Goal: Information Seeking & Learning: Learn about a topic

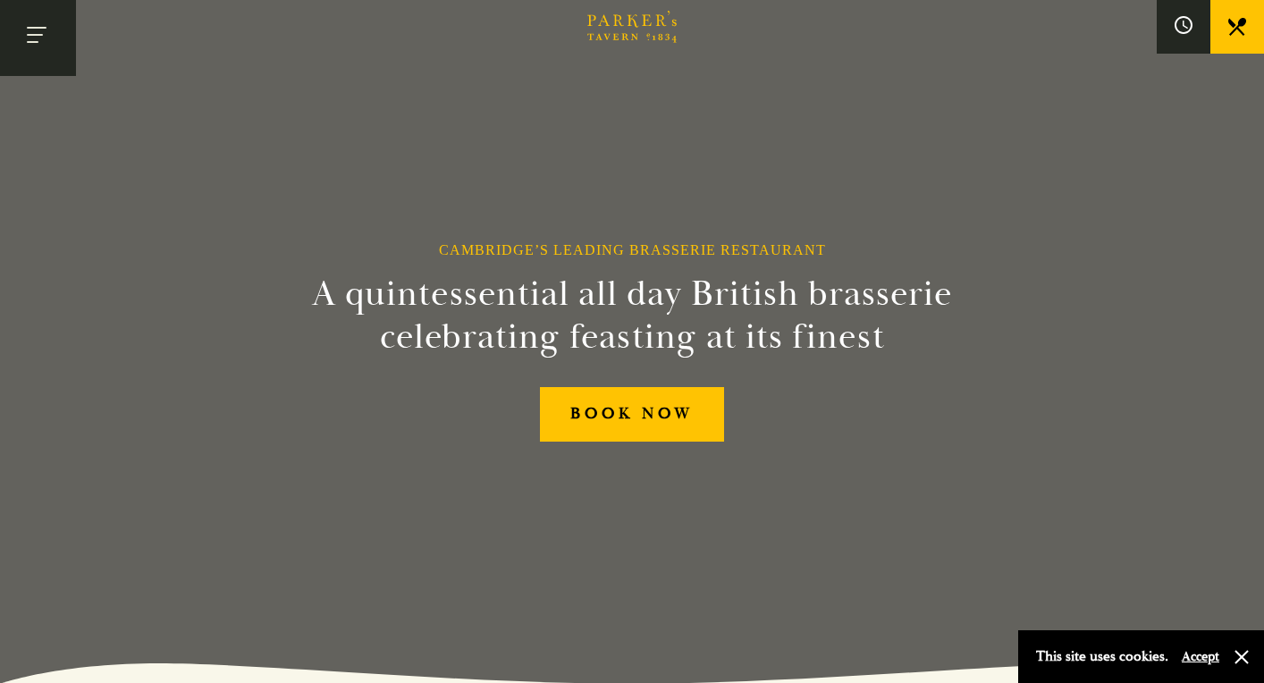
click at [21, 31] on button "Toggle navigation" at bounding box center [38, 38] width 76 height 76
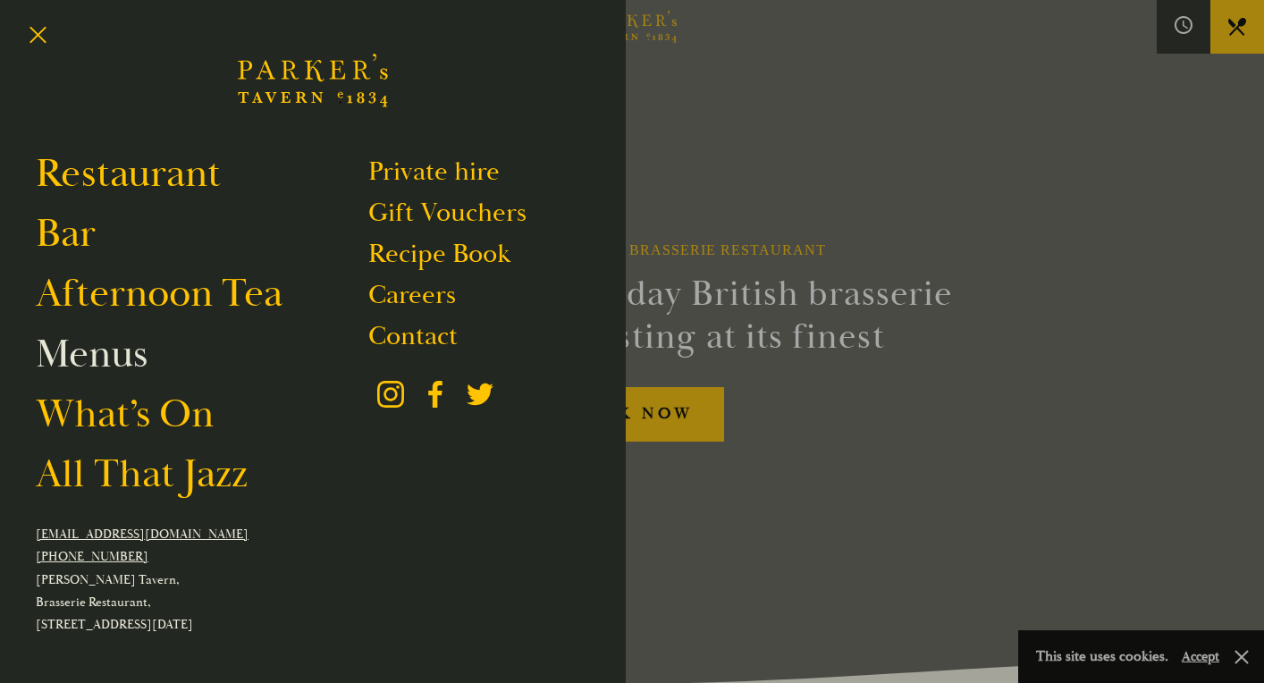
click at [128, 355] on link "Menus" at bounding box center [92, 354] width 112 height 50
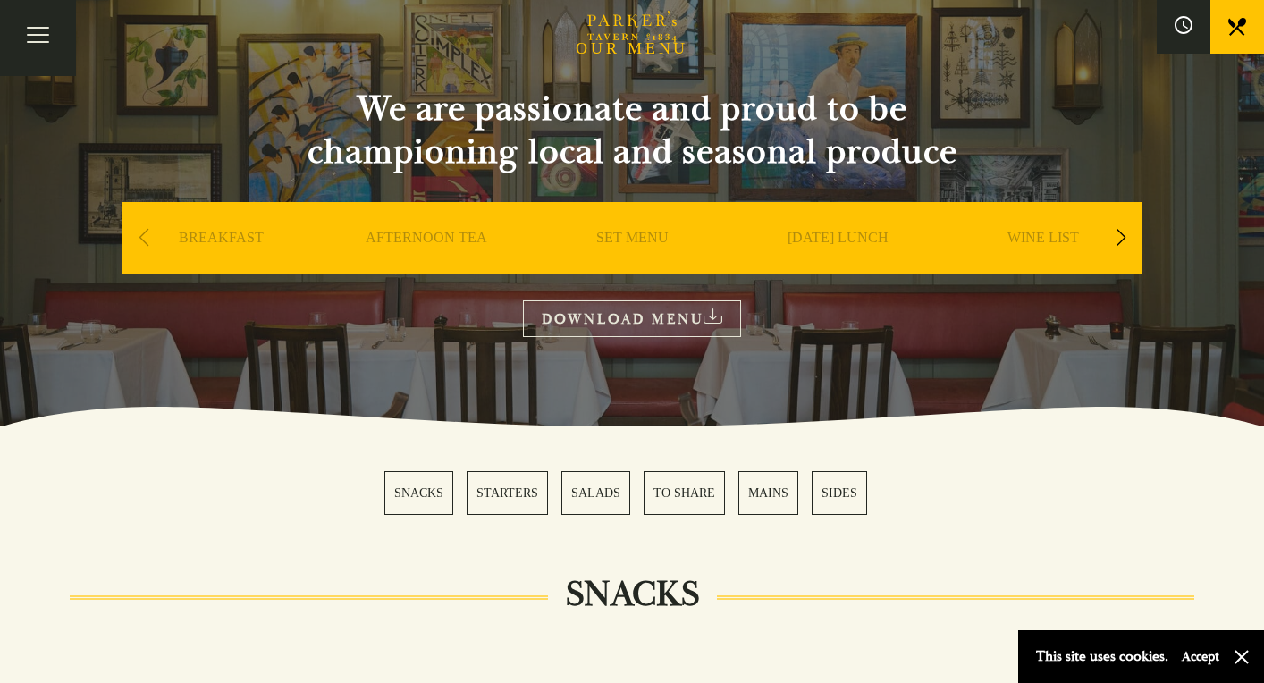
scroll to position [146, 0]
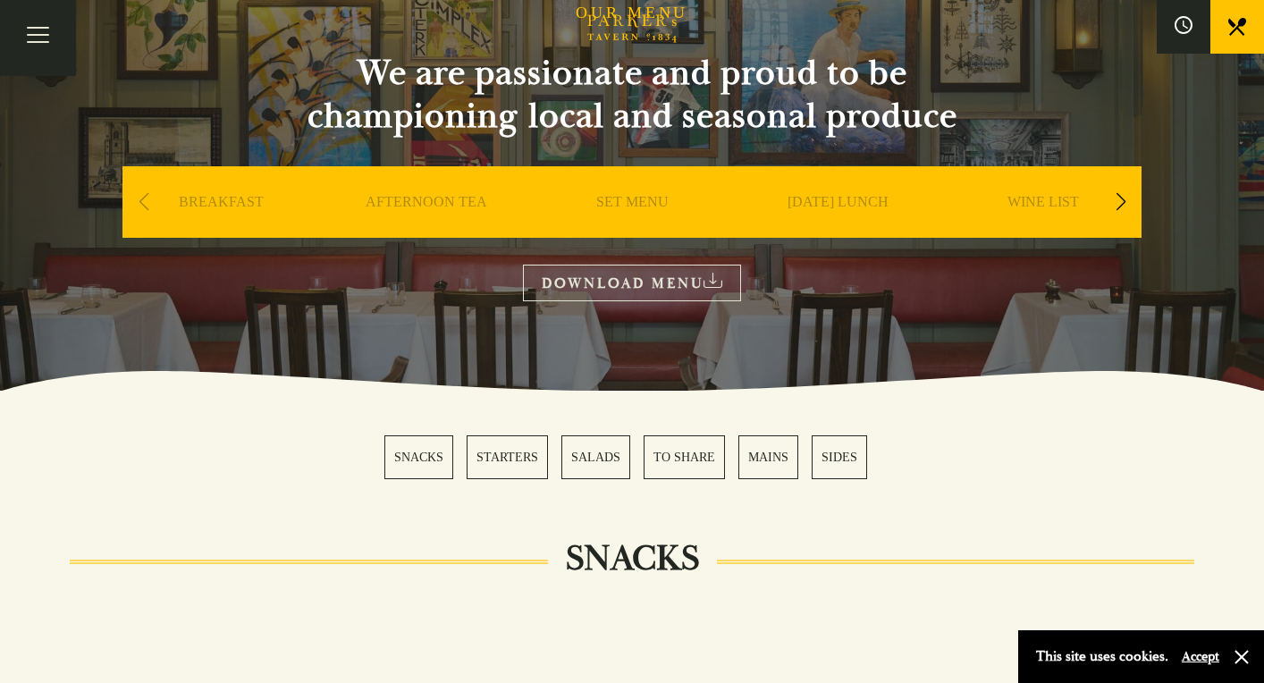
click at [779, 455] on link "MAINS" at bounding box center [768, 457] width 60 height 44
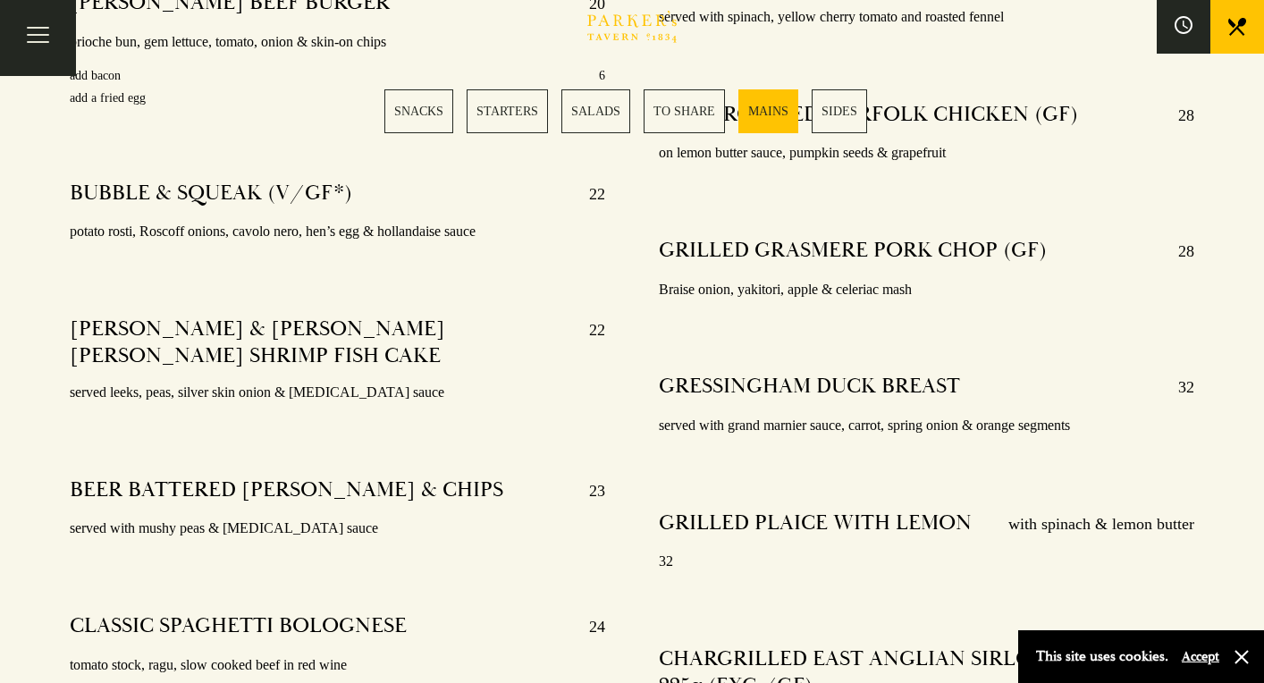
scroll to position [3469, 0]
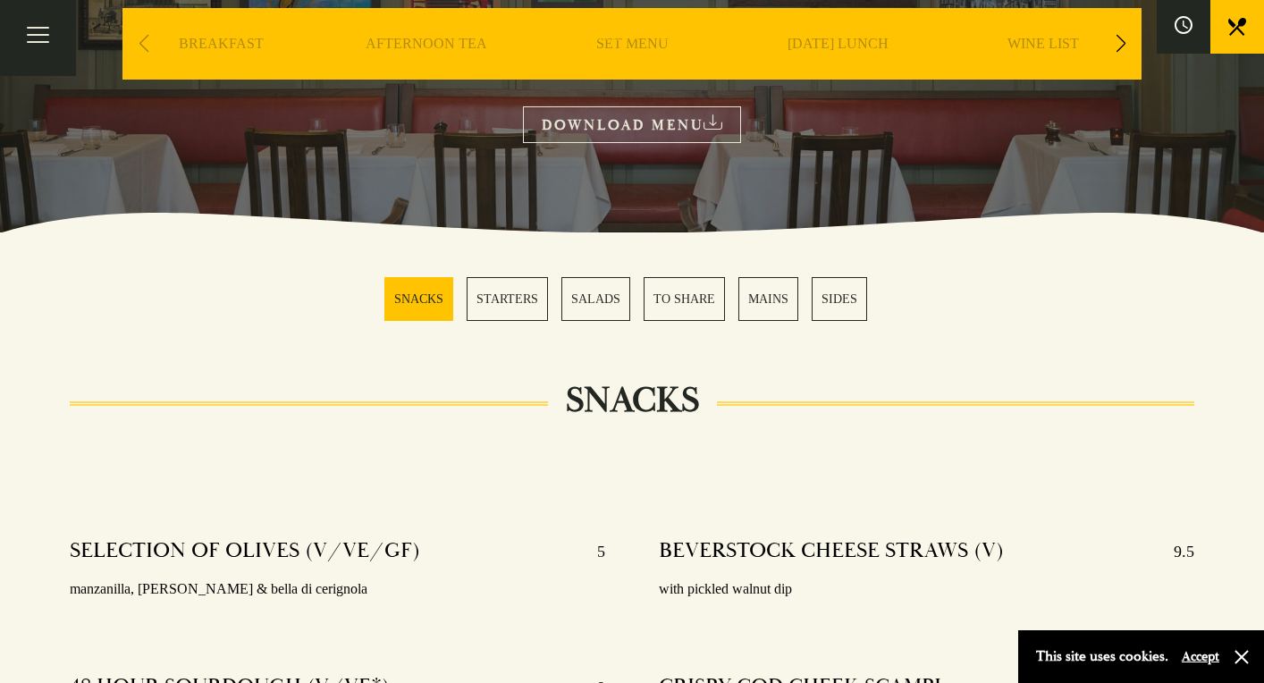
scroll to position [205, 0]
